Goal: Find specific page/section: Find specific page/section

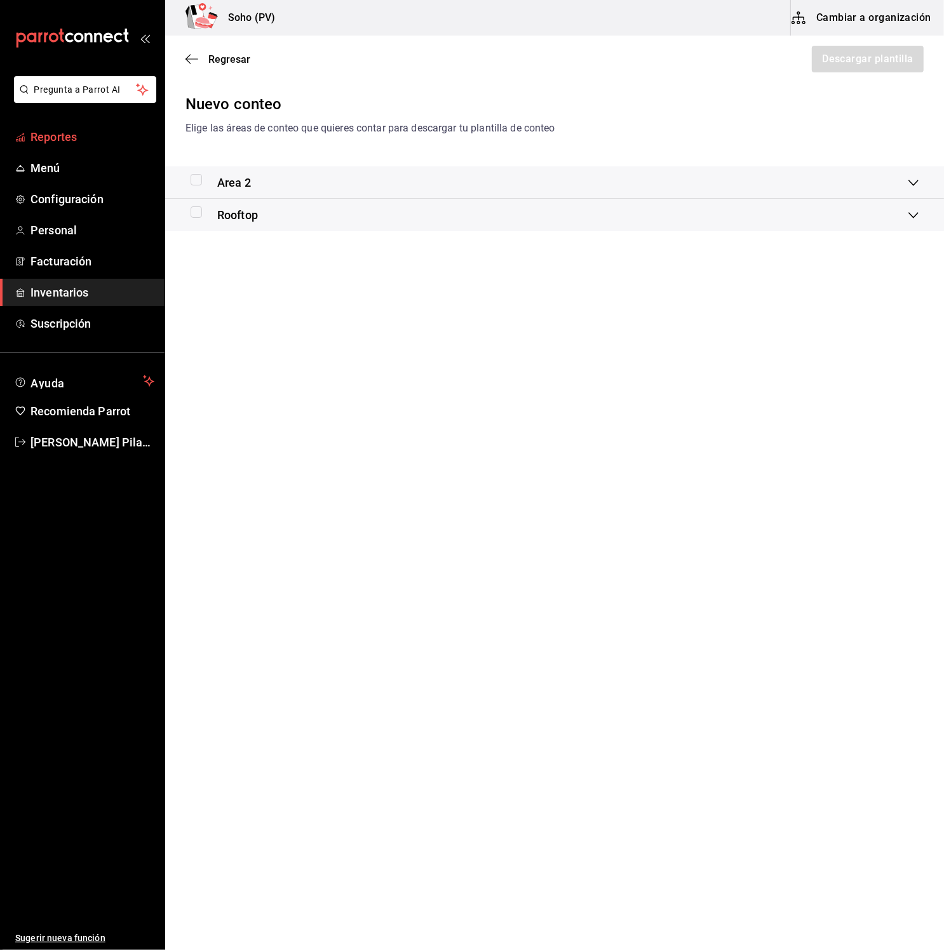
click at [77, 130] on span "Reportes" at bounding box center [92, 136] width 124 height 17
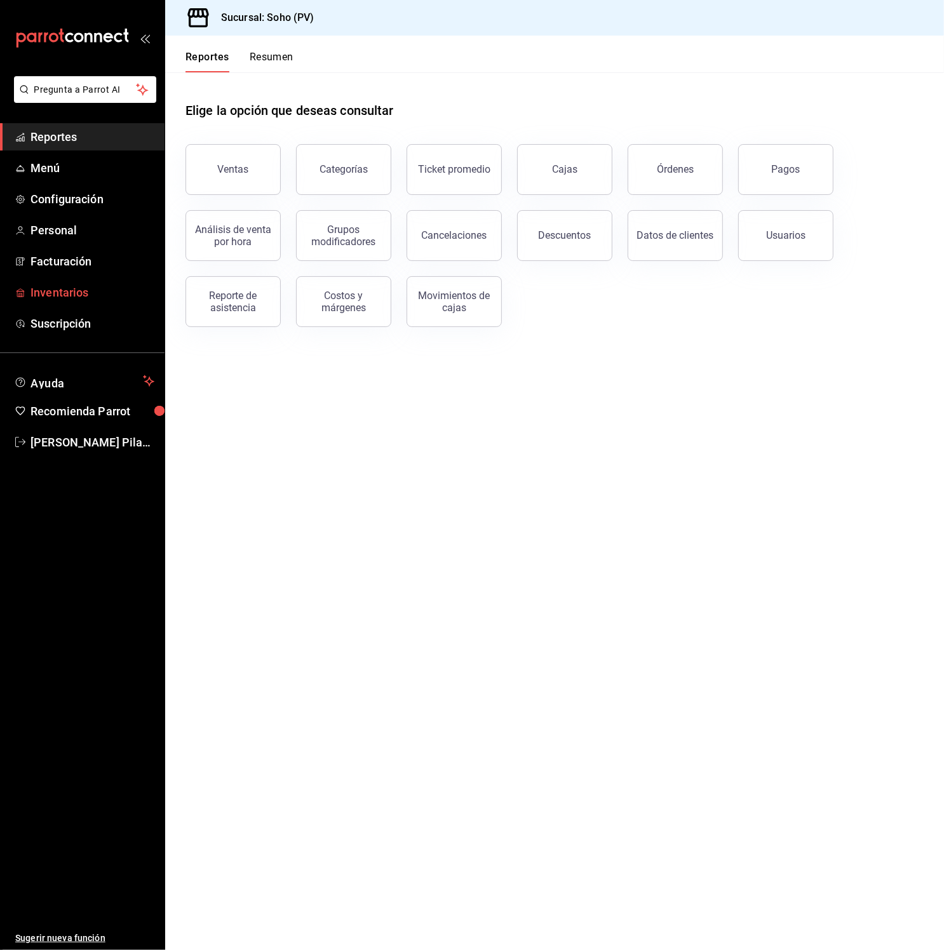
click at [89, 295] on span "Inventarios" at bounding box center [92, 292] width 124 height 17
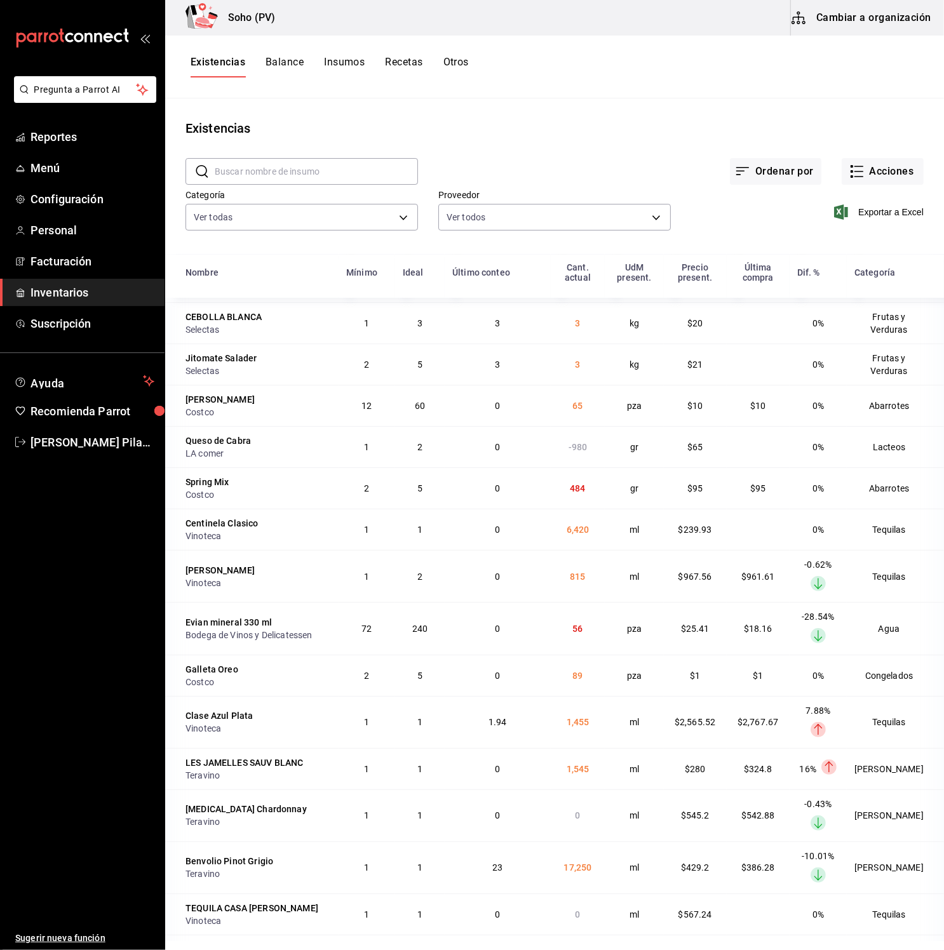
scroll to position [337, 0]
